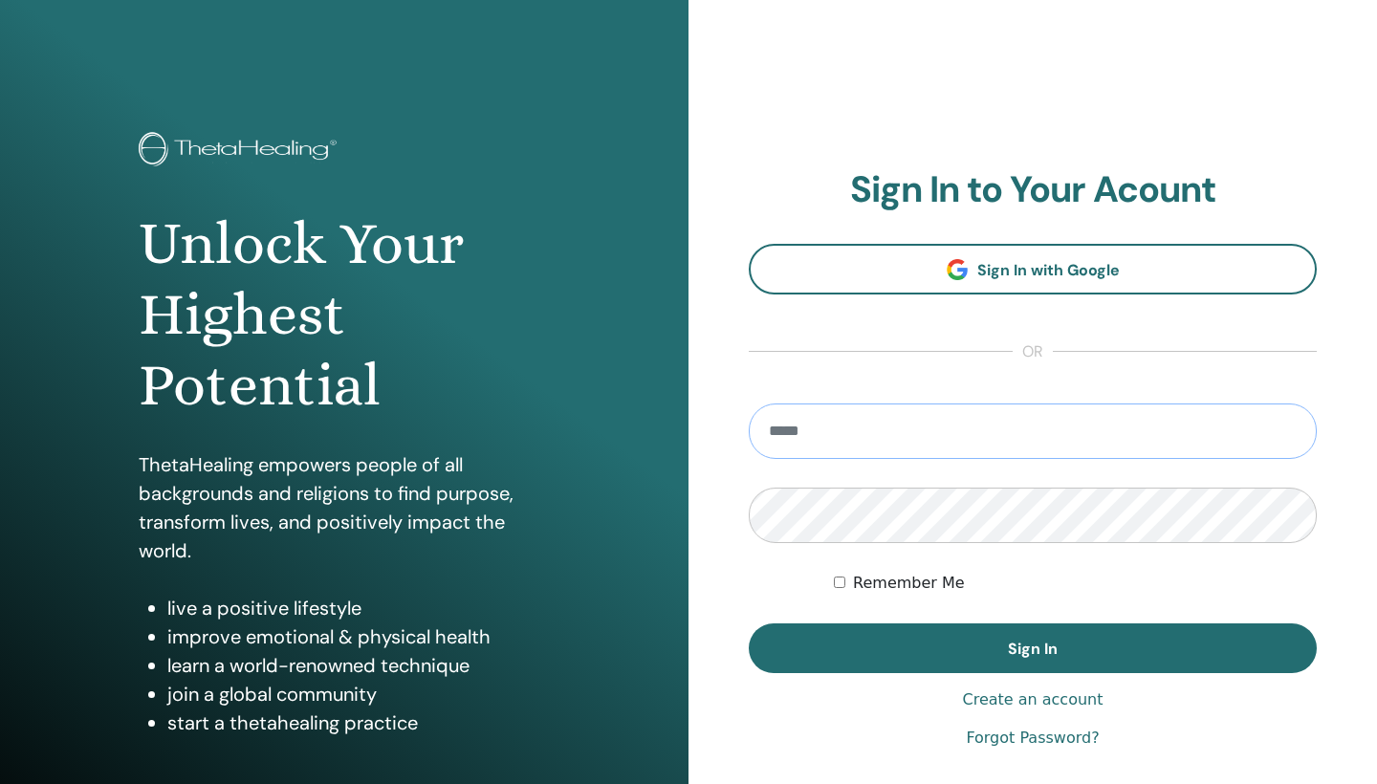
type input "**********"
click at [1033, 648] on button "Sign In" at bounding box center [1033, 648] width 568 height 50
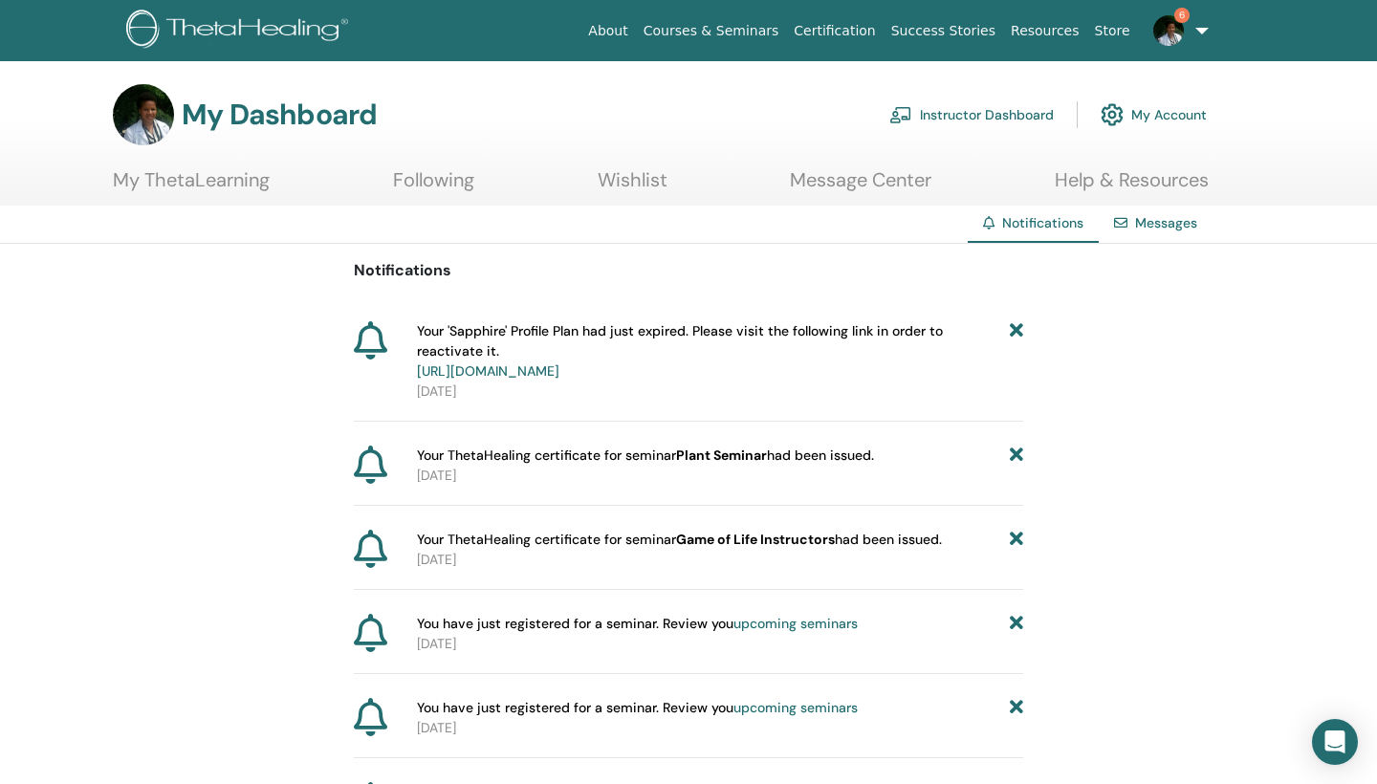
click at [559, 373] on link "https://member.thetahealing.com/member/account/subscriptions/plan" at bounding box center [488, 370] width 142 height 17
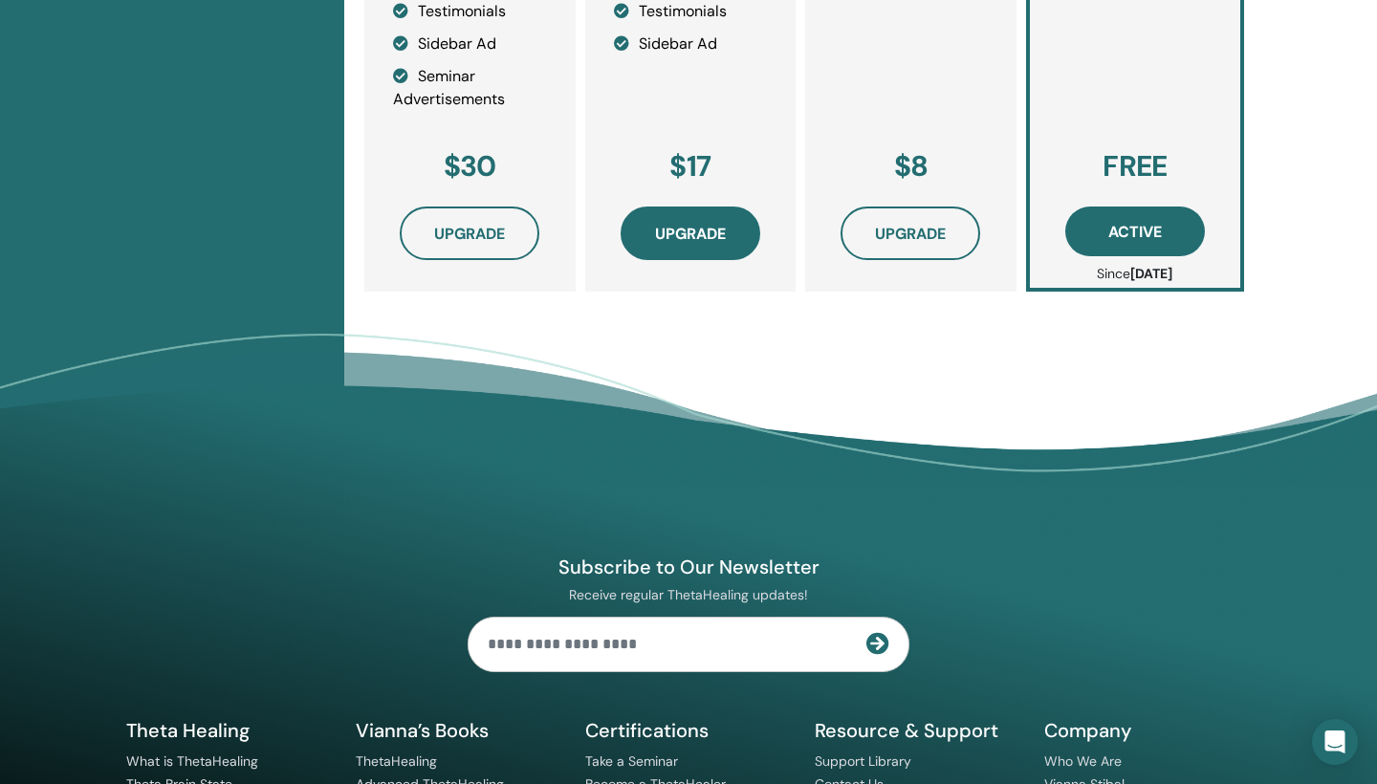
scroll to position [873, 0]
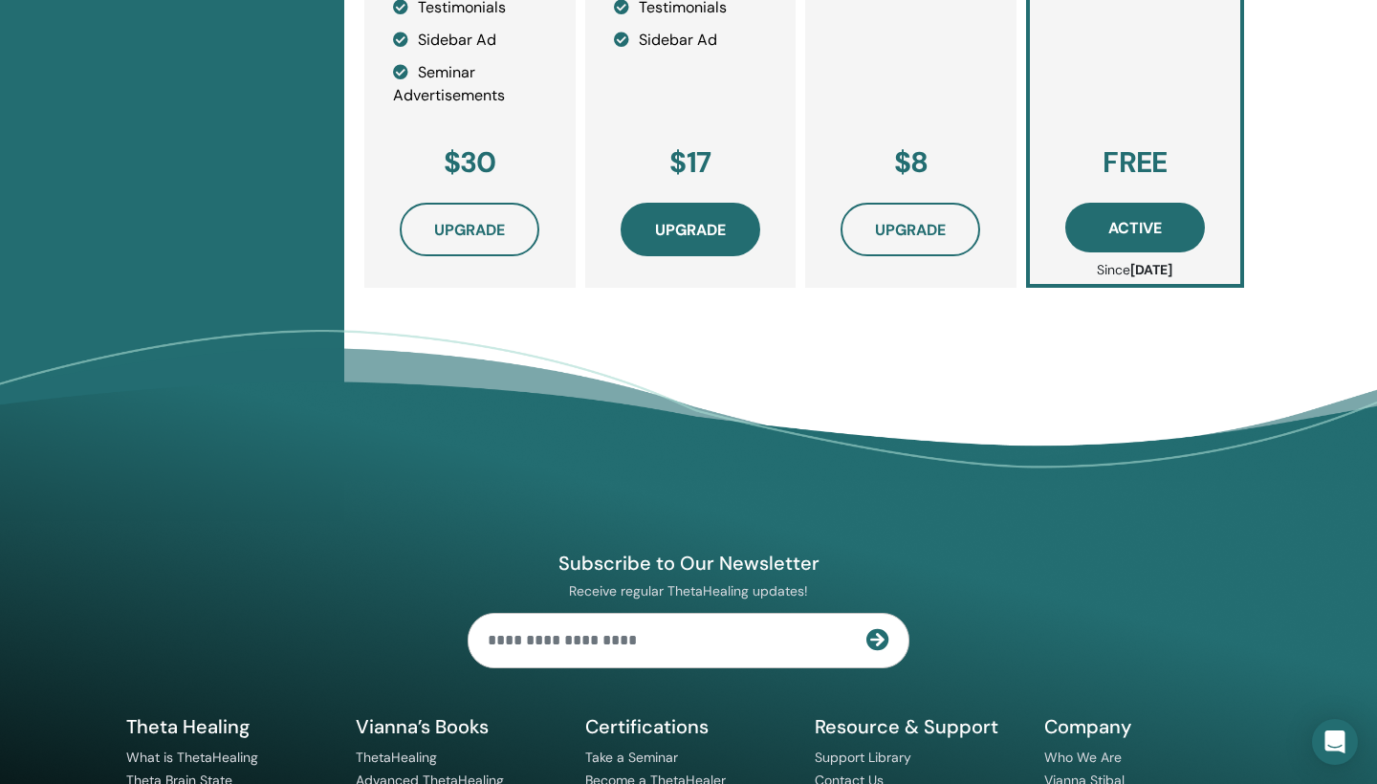
click at [684, 229] on span "Upgrade" at bounding box center [690, 230] width 71 height 20
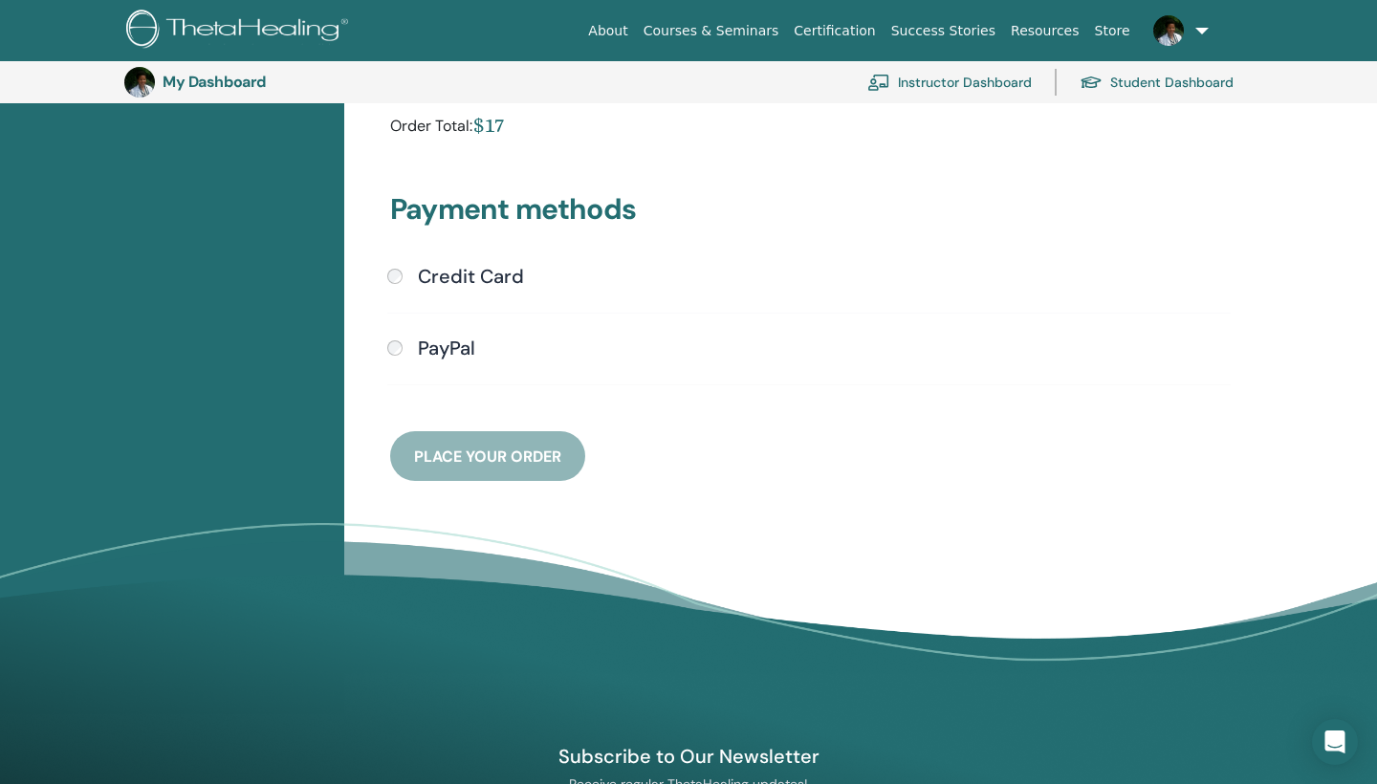
scroll to position [340, 0]
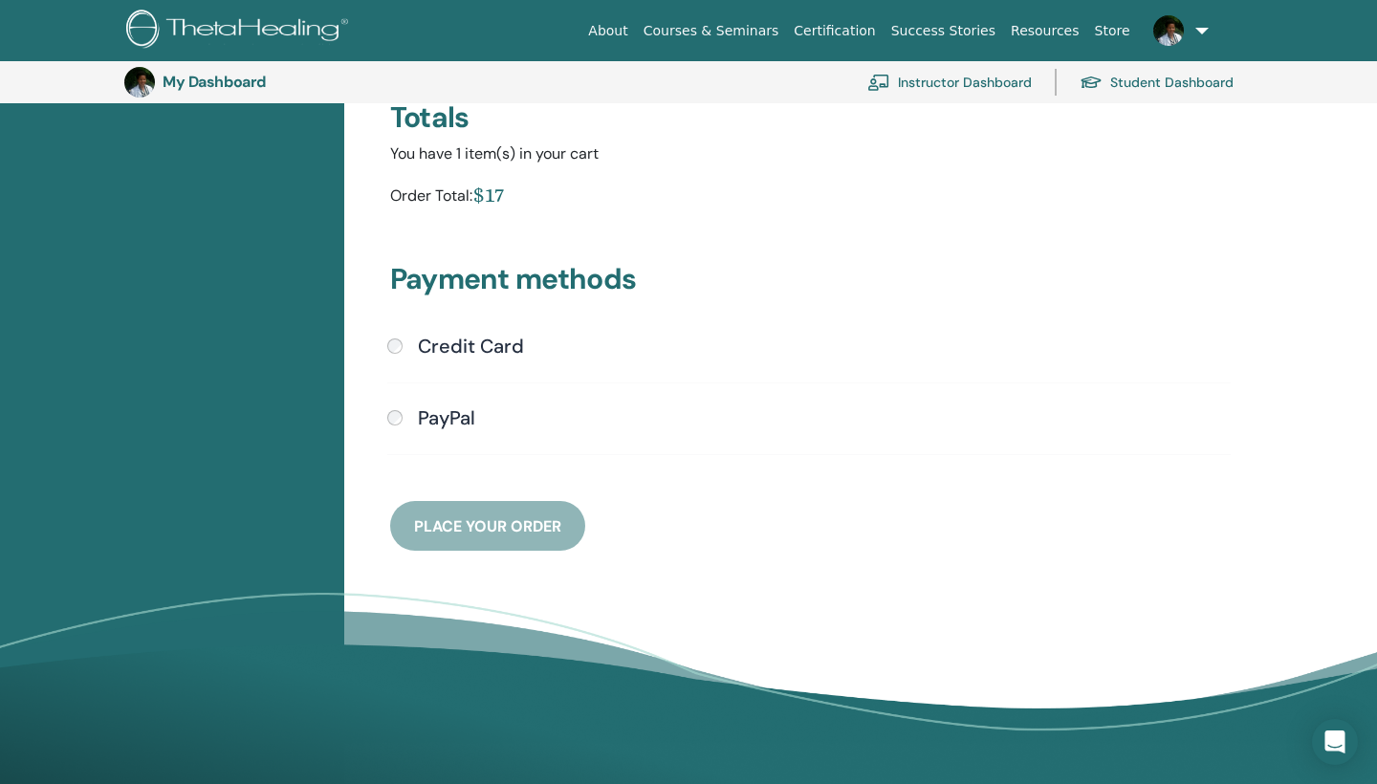
click at [442, 408] on h4 "PayPal" at bounding box center [446, 417] width 57 height 23
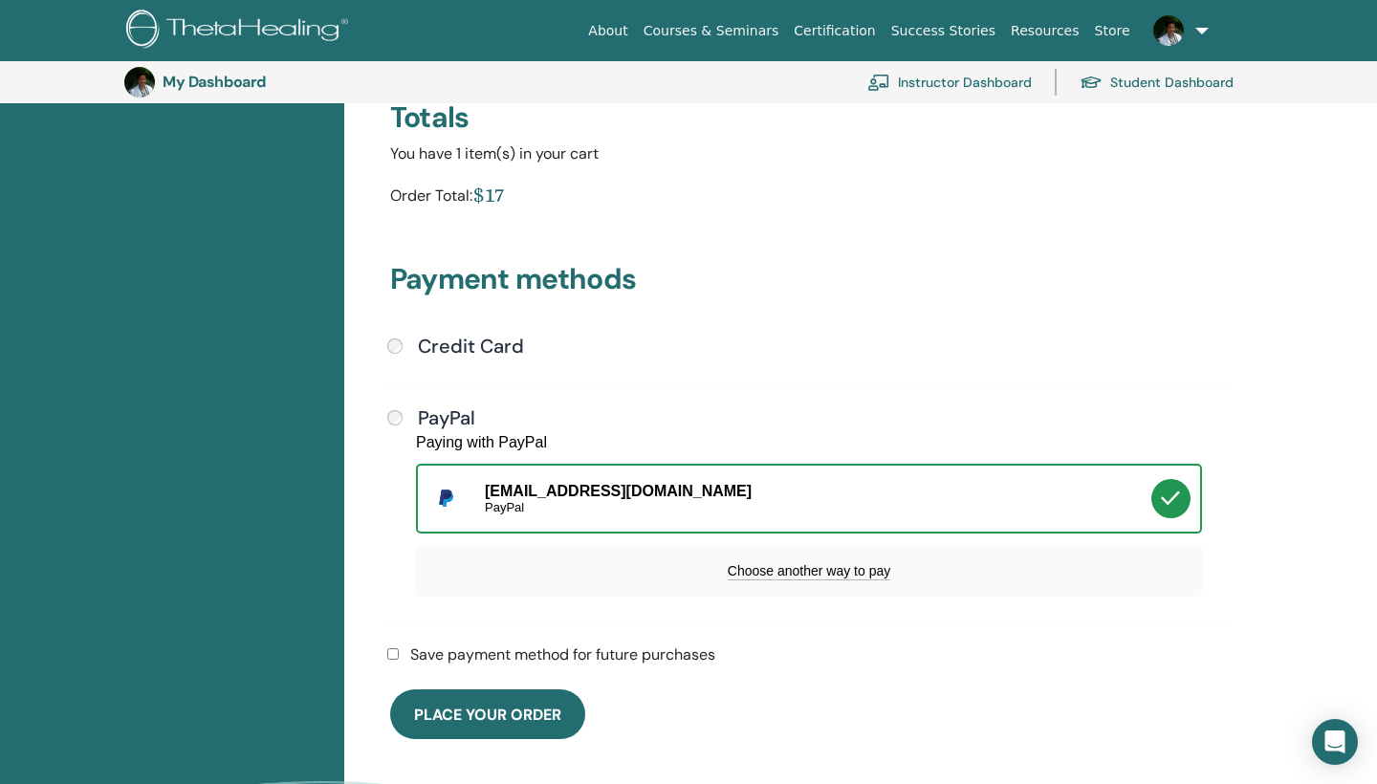
click at [251, 75] on h3 "My Dashboard" at bounding box center [258, 82] width 191 height 18
click at [1000, 81] on link "Instructor Dashboard" at bounding box center [949, 82] width 164 height 42
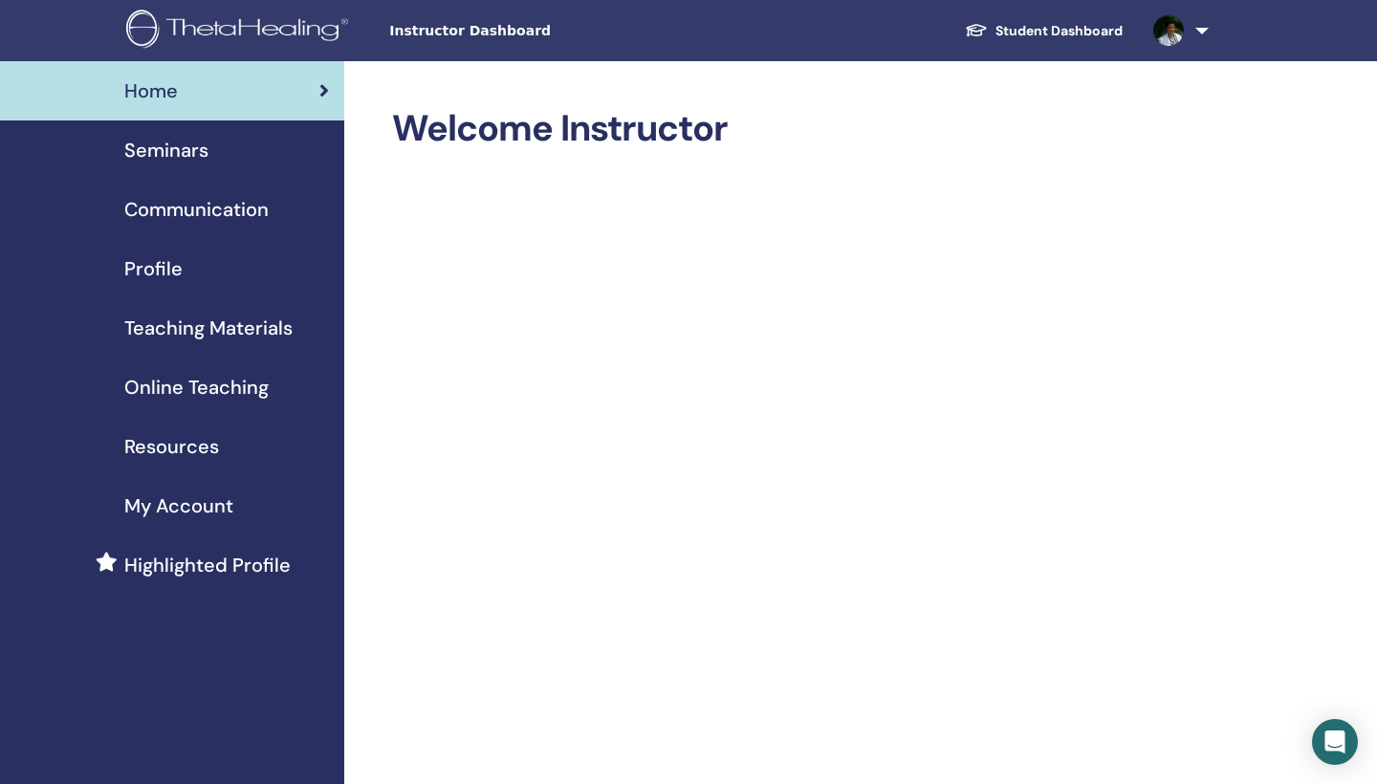
click at [209, 329] on span "Teaching Materials" at bounding box center [208, 328] width 168 height 29
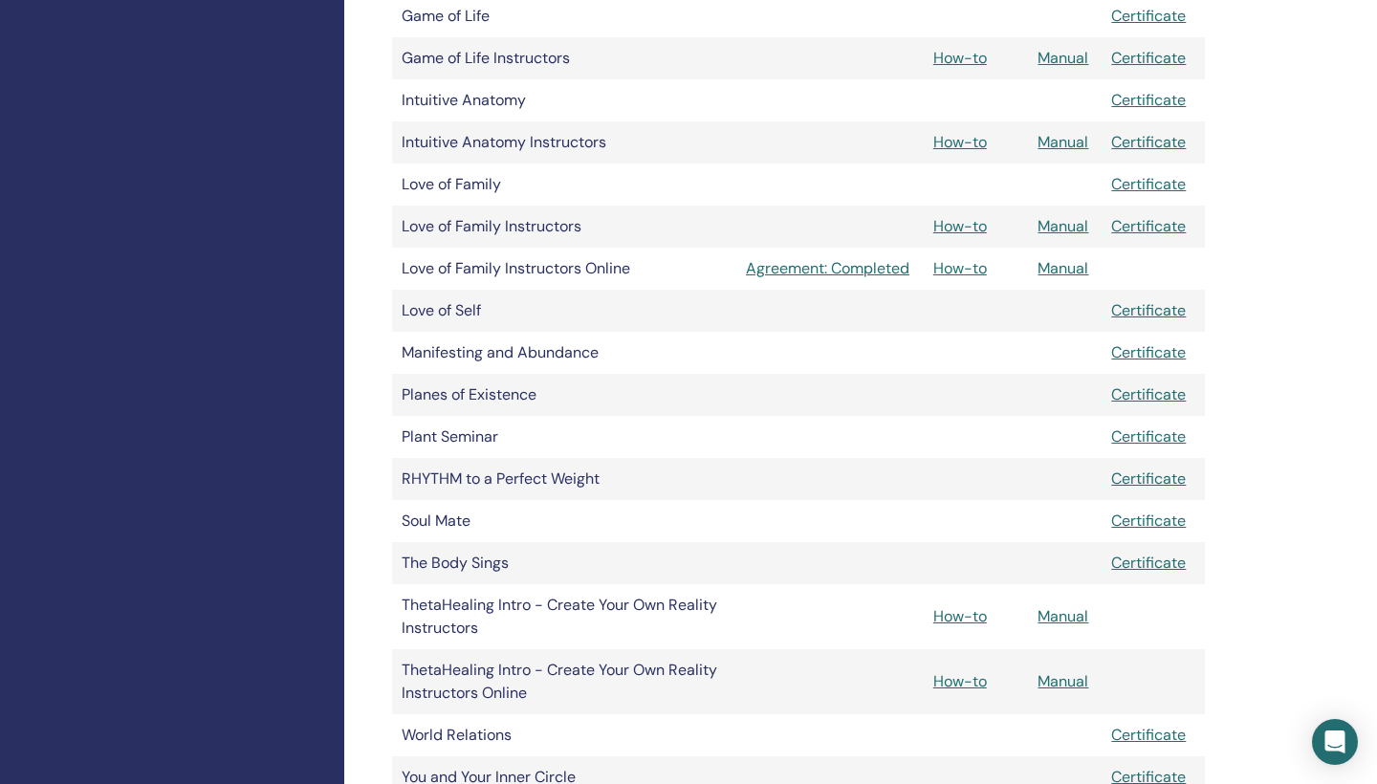
scroll to position [914, 0]
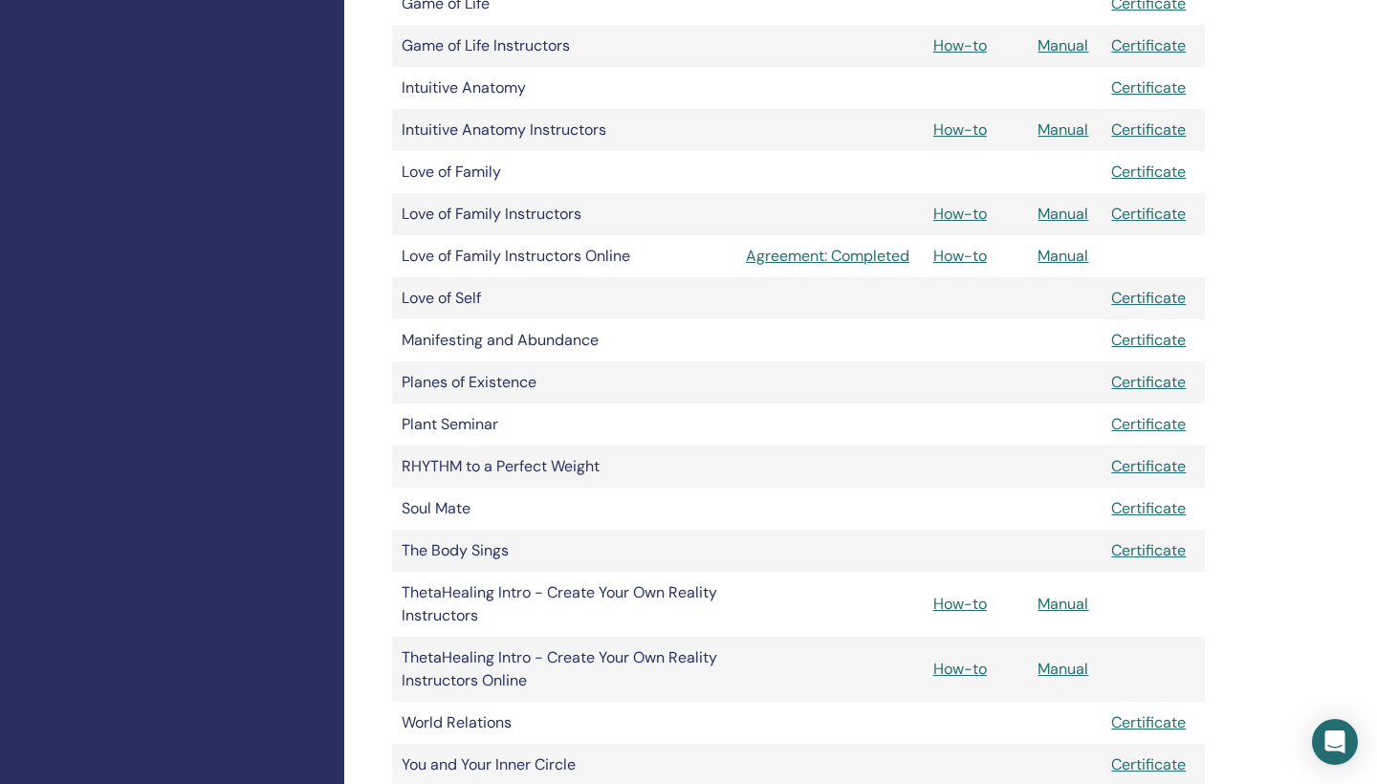
click at [1065, 667] on link "Manual" at bounding box center [1062, 669] width 51 height 20
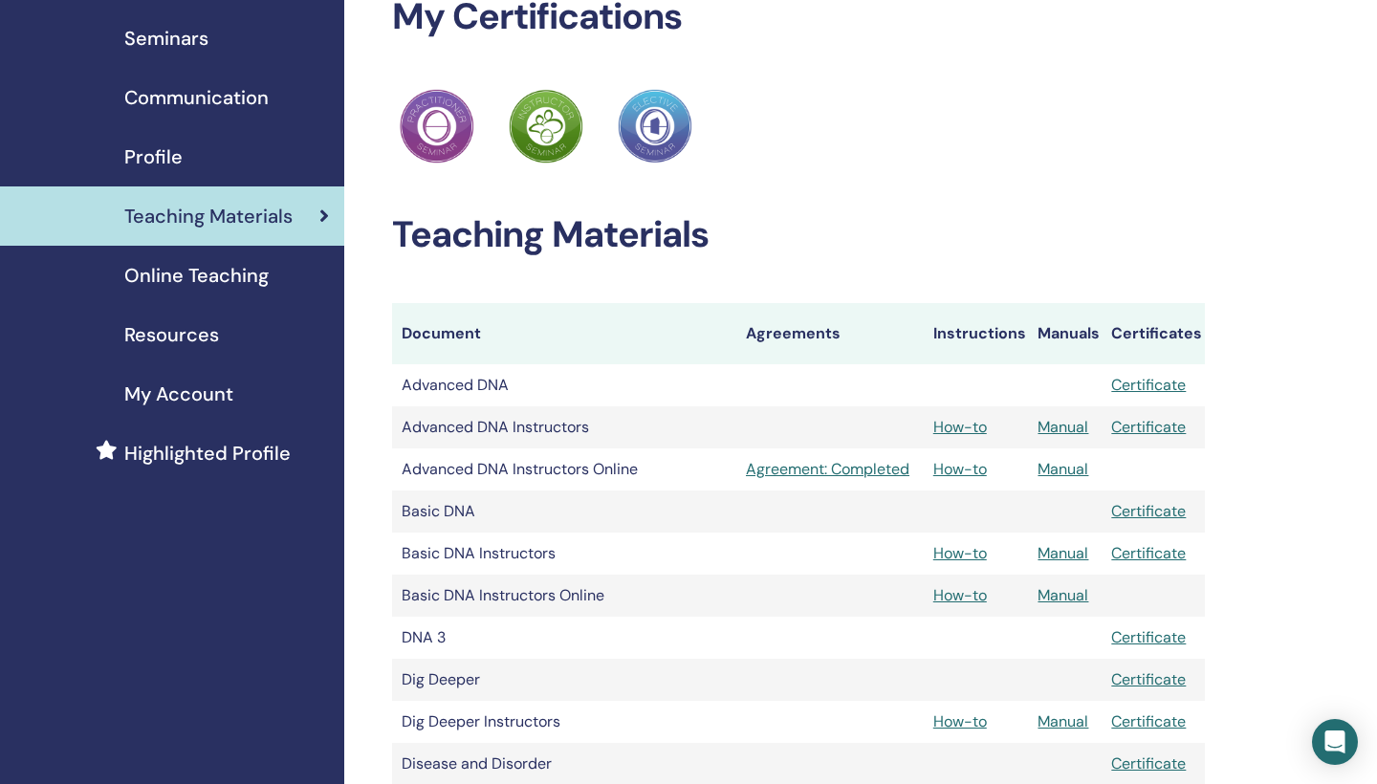
scroll to position [114, 0]
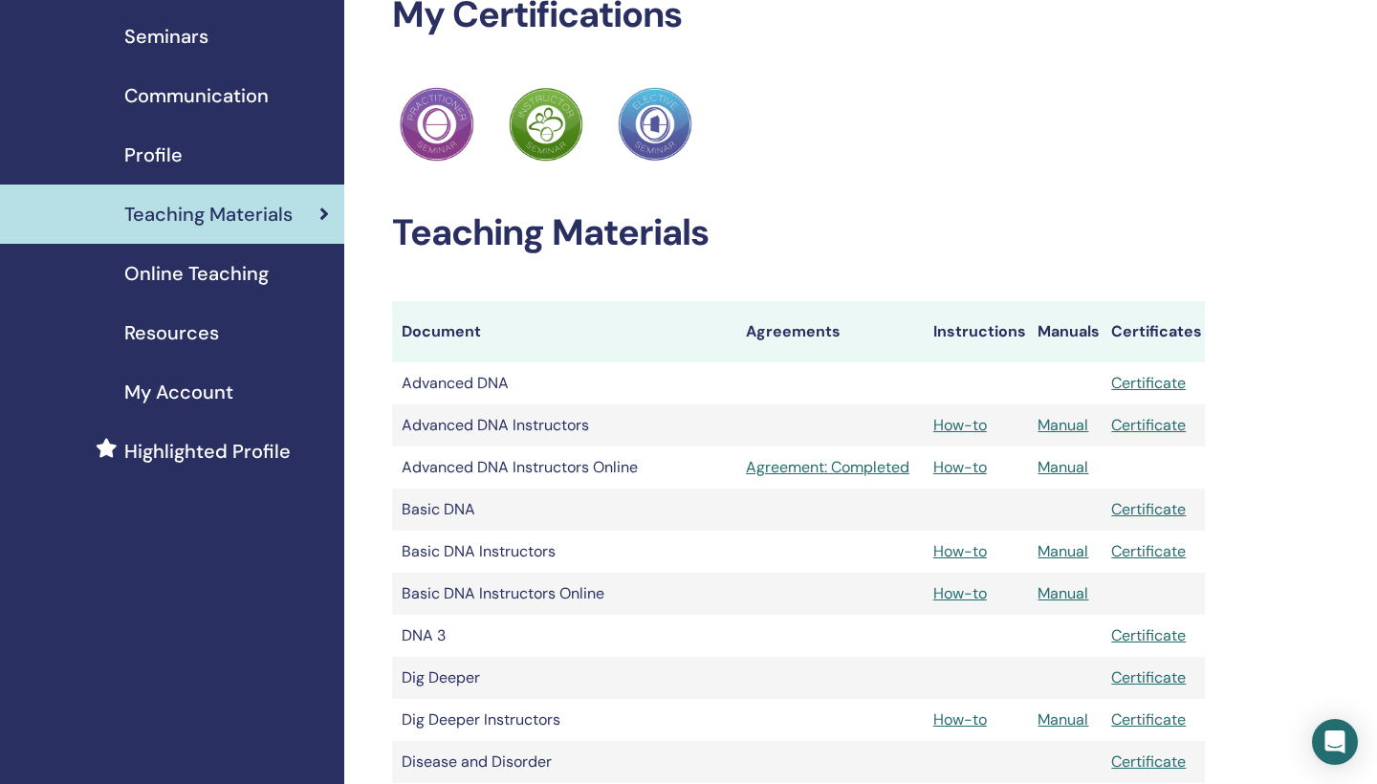
click at [976, 591] on link "How-to" at bounding box center [960, 593] width 54 height 20
click at [251, 260] on span "Online Teaching" at bounding box center [196, 273] width 144 height 29
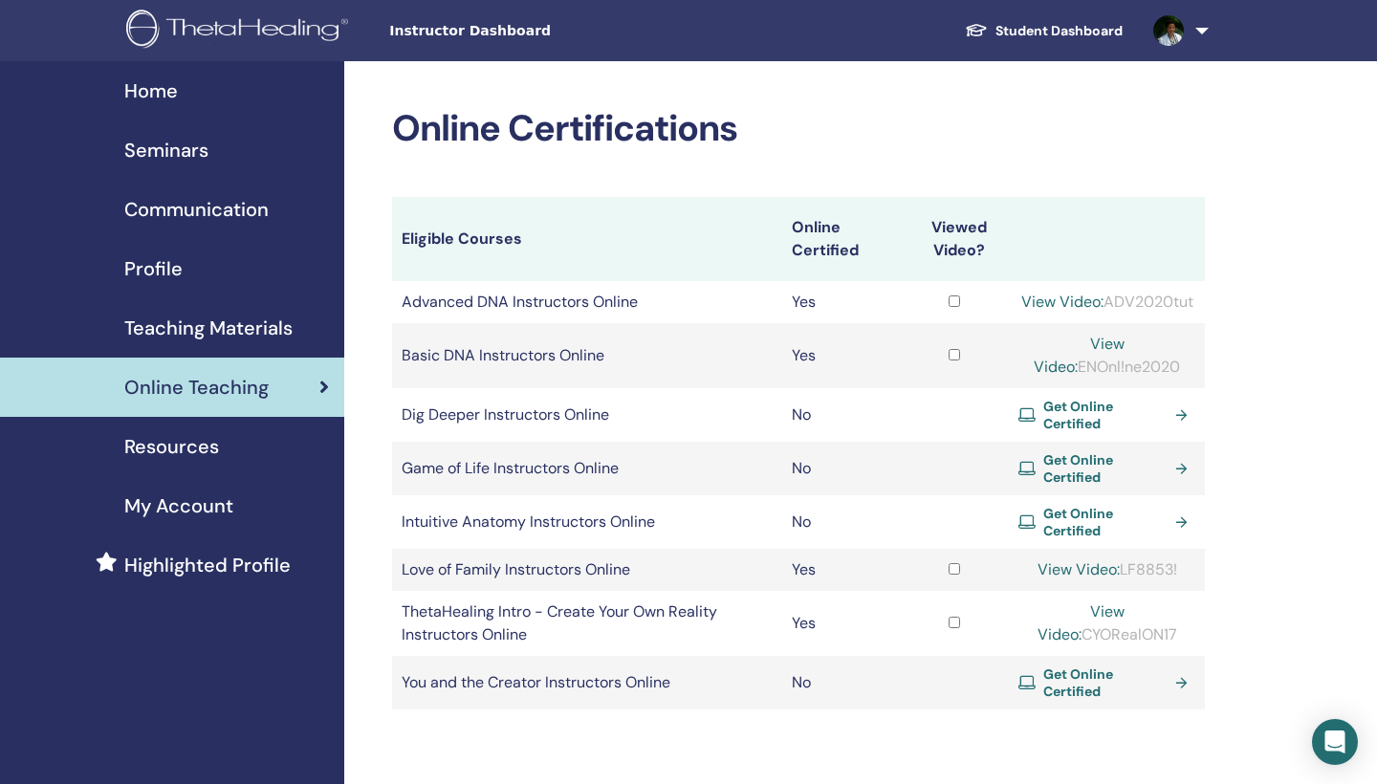
click at [205, 340] on span "Teaching Materials" at bounding box center [208, 328] width 168 height 29
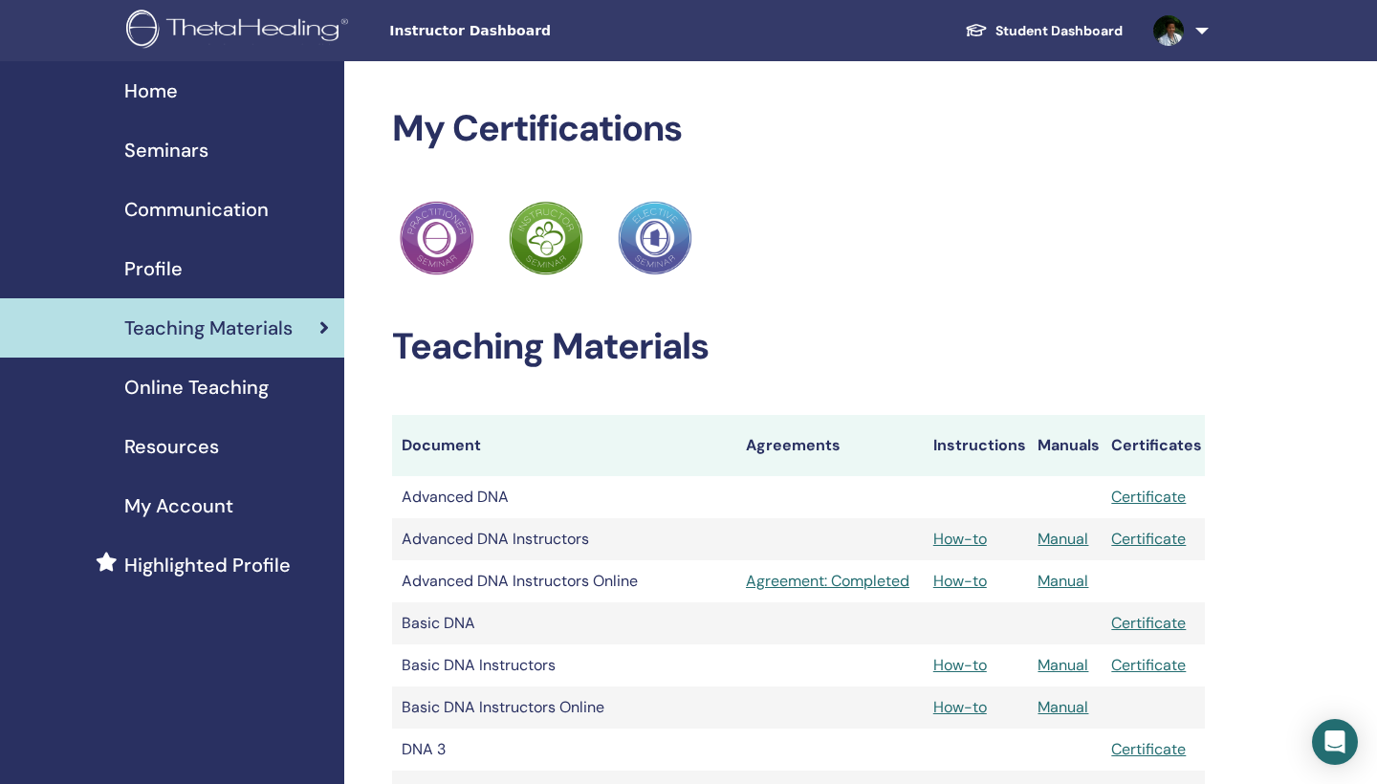
click at [207, 442] on span "Resources" at bounding box center [171, 446] width 95 height 29
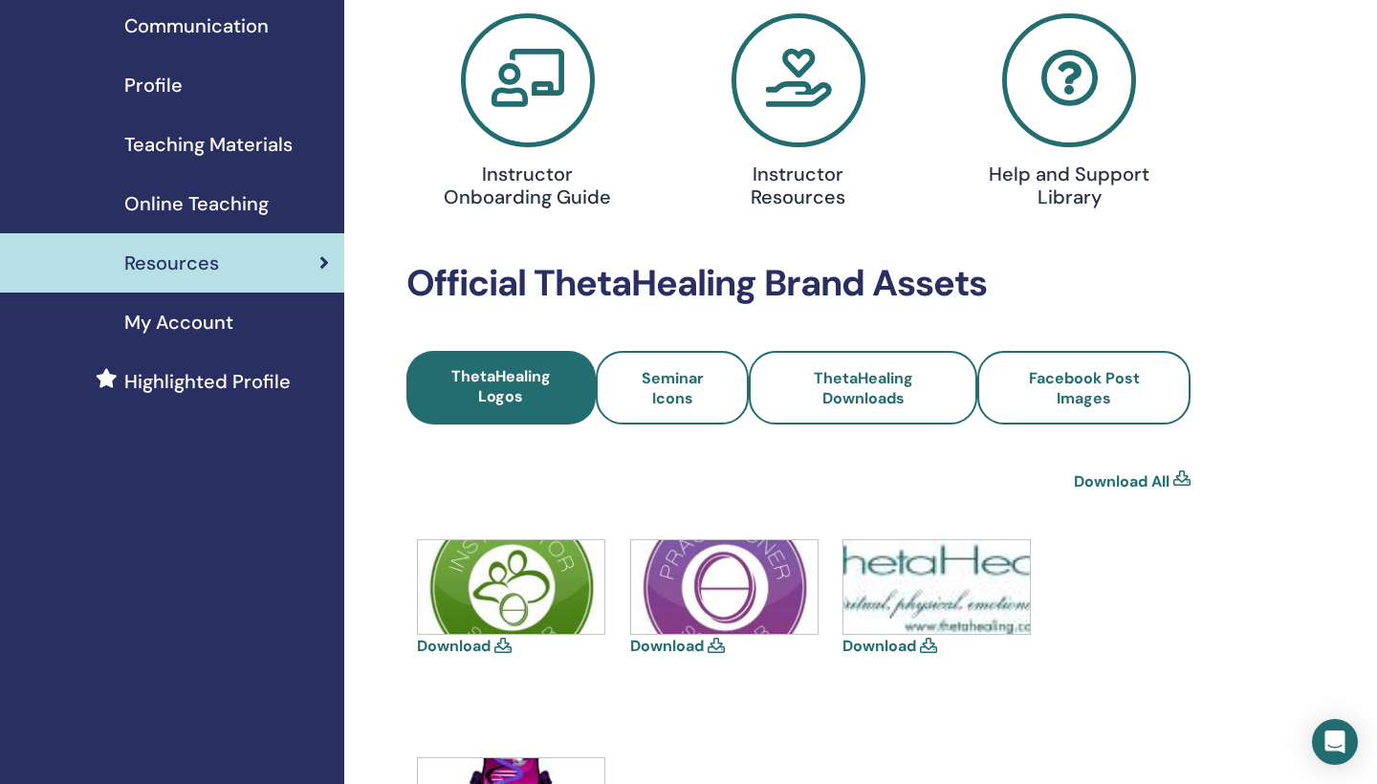
scroll to position [184, 0]
click at [652, 415] on link "Seminar Icons" at bounding box center [673, 388] width 154 height 74
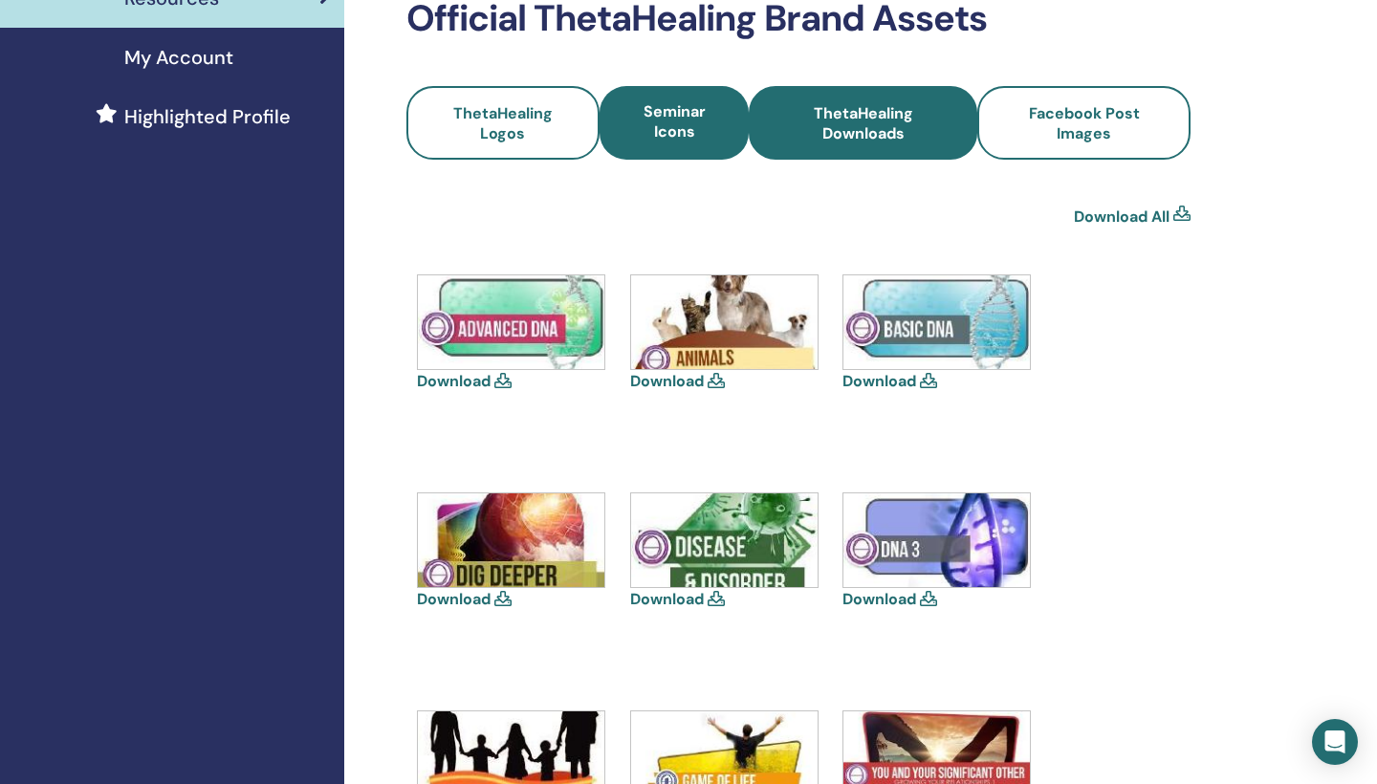
scroll to position [448, 0]
click at [886, 126] on span "ThetaHealing Downloads" at bounding box center [862, 123] width 177 height 40
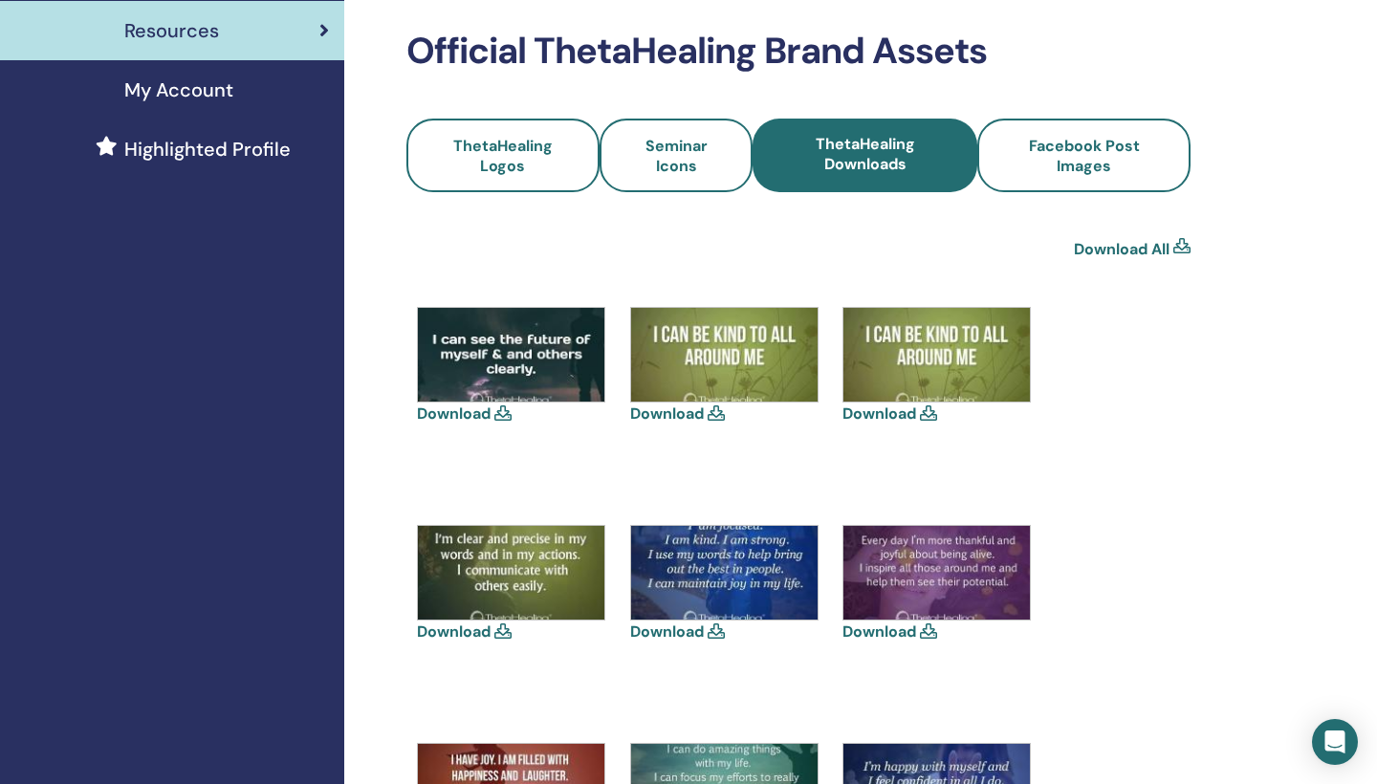
scroll to position [418, 0]
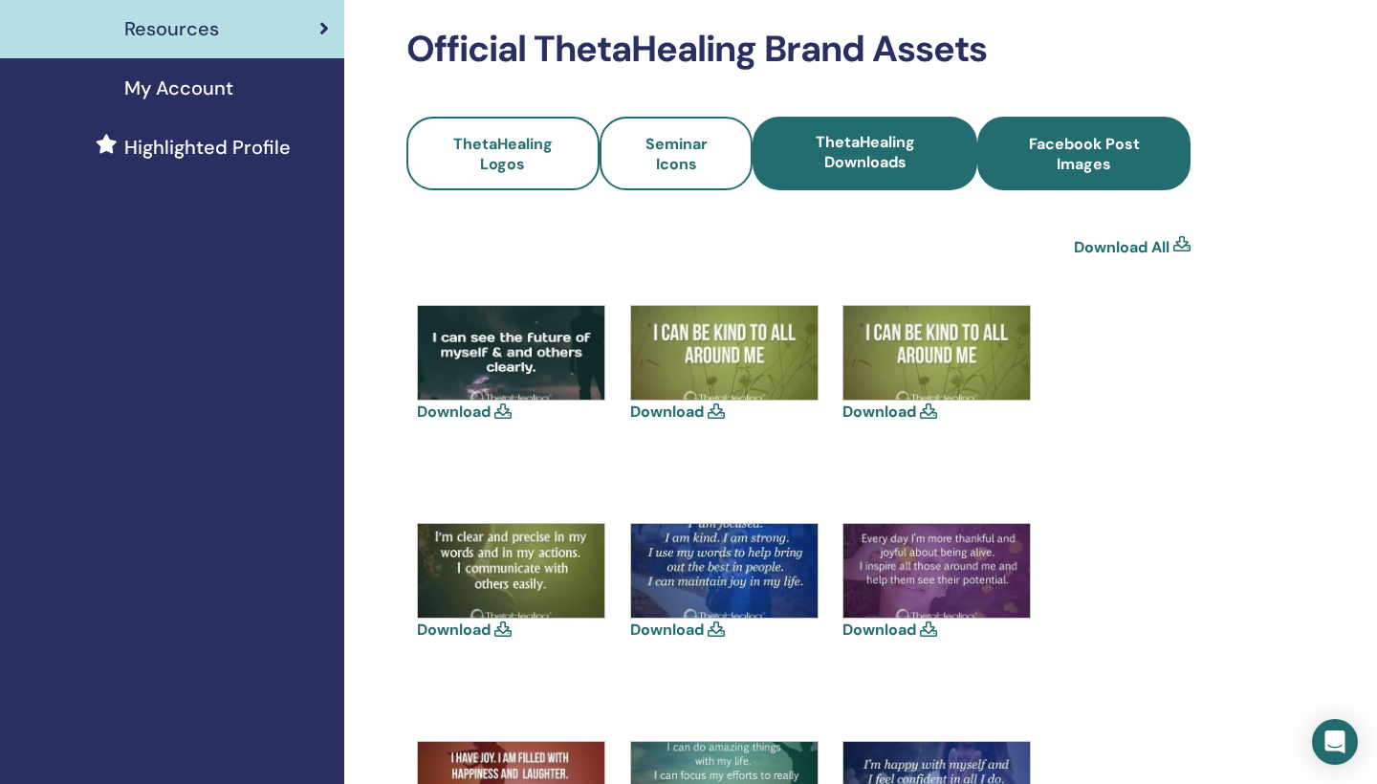
click at [1077, 144] on span "Facebook Post Images" at bounding box center [1084, 154] width 162 height 40
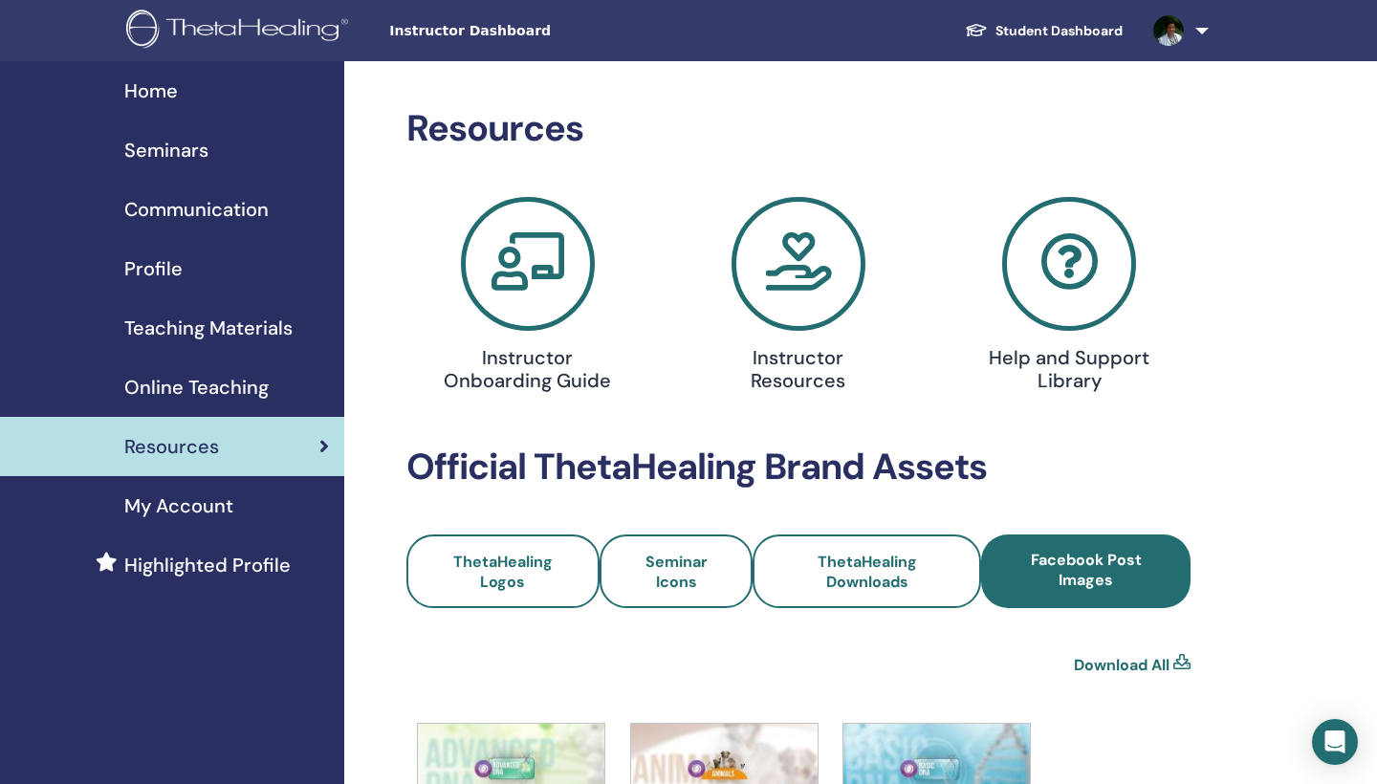
click at [791, 286] on icon at bounding box center [798, 264] width 134 height 134
click at [528, 307] on icon at bounding box center [528, 264] width 134 height 134
click at [211, 206] on span "Communication" at bounding box center [196, 209] width 144 height 29
